Goal: Information Seeking & Learning: Learn about a topic

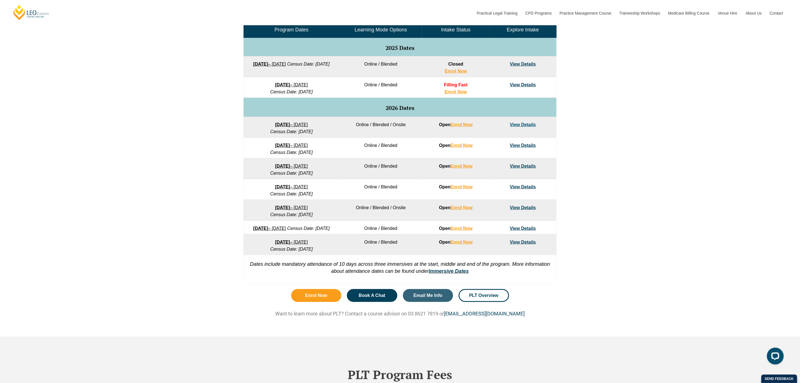
click at [280, 124] on strong "[DATE]" at bounding box center [282, 124] width 15 height 5
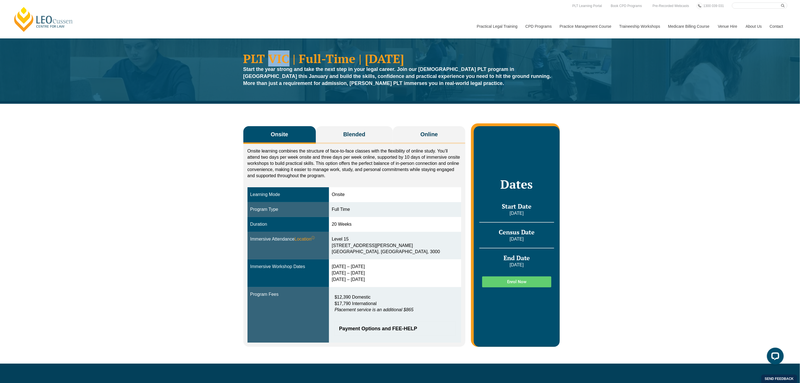
drag, startPoint x: 287, startPoint y: 60, endPoint x: 269, endPoint y: 54, distance: 18.8
click at [269, 54] on h1 "PLT VIC | Full-Time | January 2026" at bounding box center [400, 58] width 314 height 12
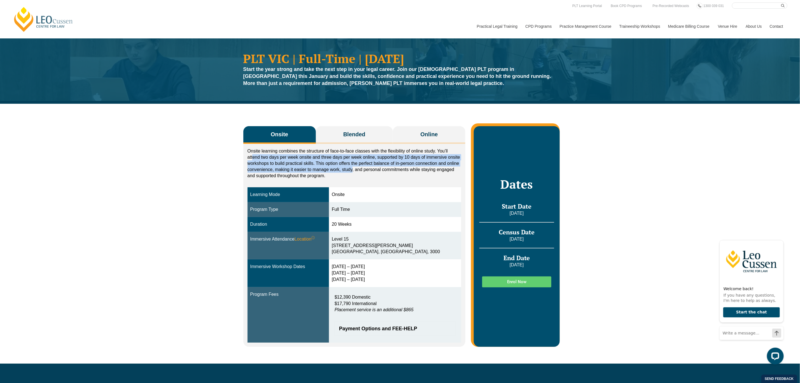
drag, startPoint x: 253, startPoint y: 154, endPoint x: 353, endPoint y: 170, distance: 101.0
click at [353, 170] on p "Onsite learning combines the structure of face-to-face classes with the flexibi…" at bounding box center [355, 163] width 214 height 31
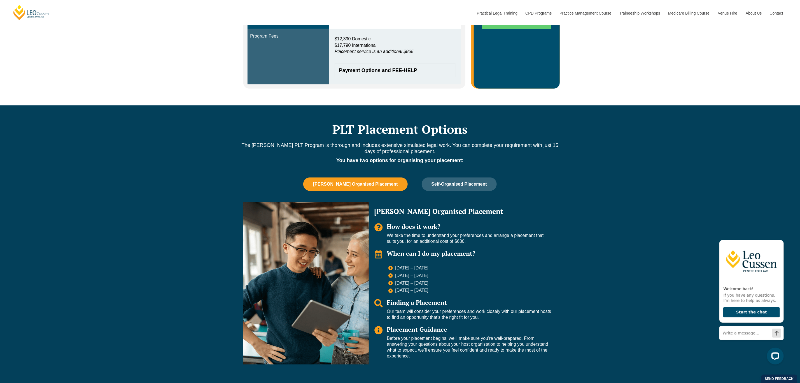
scroll to position [280, 0]
